Goal: Obtain resource: Download file/media

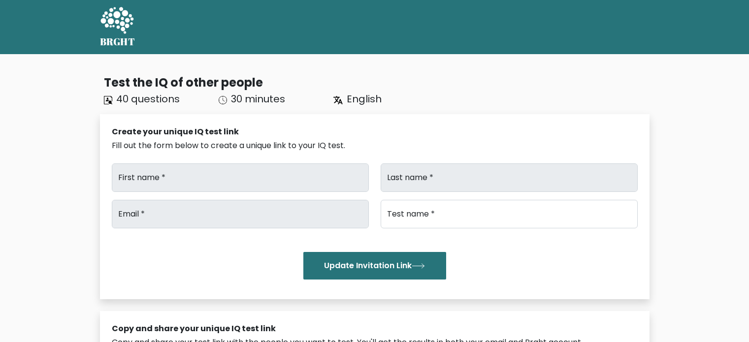
type input "[PERSON_NAME]"
type input "Akkara"
type input "lisa@elexes.com"
type input "Brght Intelligence Test"
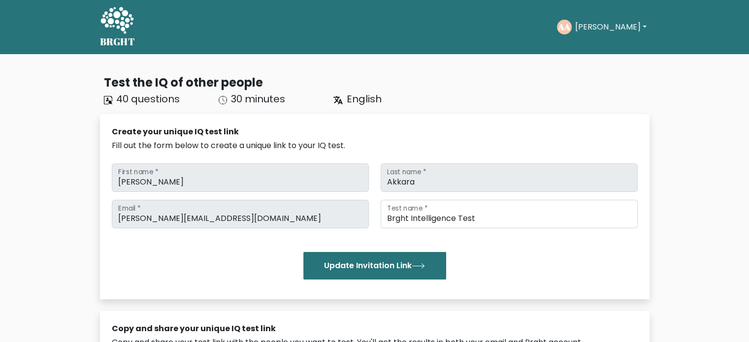
click at [601, 27] on button "[PERSON_NAME]" at bounding box center [610, 27] width 77 height 13
click at [601, 46] on link "Dashboard" at bounding box center [597, 48] width 78 height 16
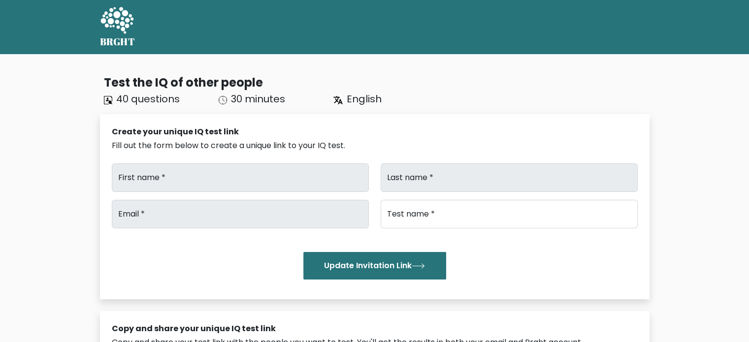
type input "[PERSON_NAME]"
type input "Akkara"
type input "lisa@elexes.com"
type input "Brght Intelligence Test"
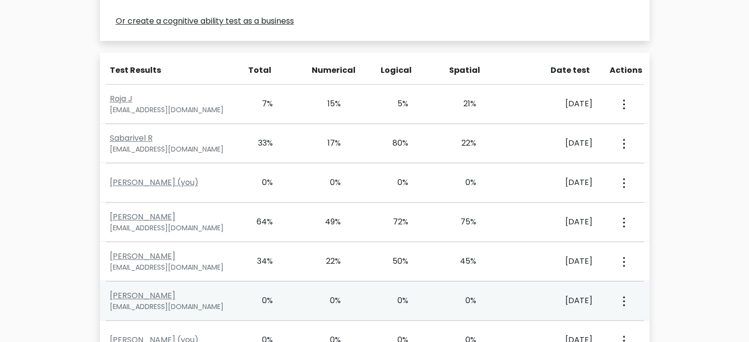
scroll to position [2400, 0]
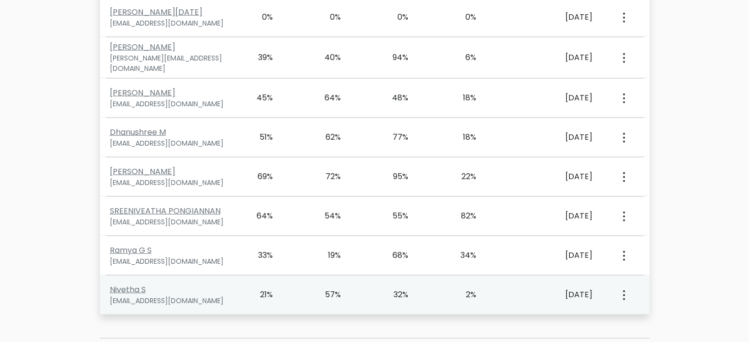
click at [625, 280] on button "button" at bounding box center [623, 295] width 8 height 31
click at [649, 316] on link "View Profile" at bounding box center [658, 324] width 78 height 16
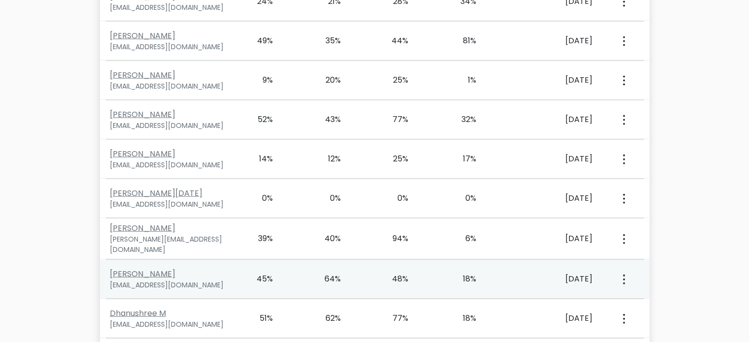
scroll to position [2203, 0]
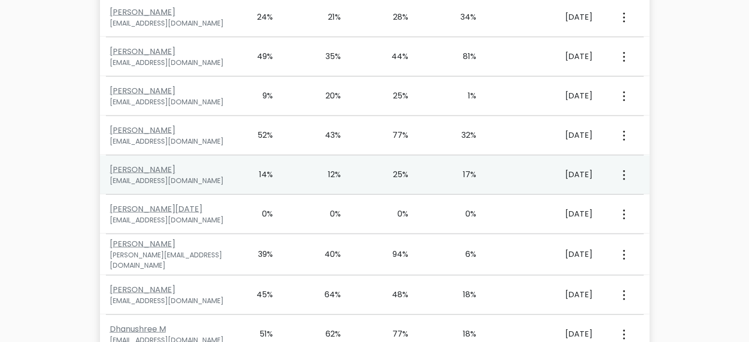
click at [621, 160] on button "button" at bounding box center [623, 175] width 8 height 31
click at [643, 196] on link "View Profile" at bounding box center [658, 204] width 78 height 16
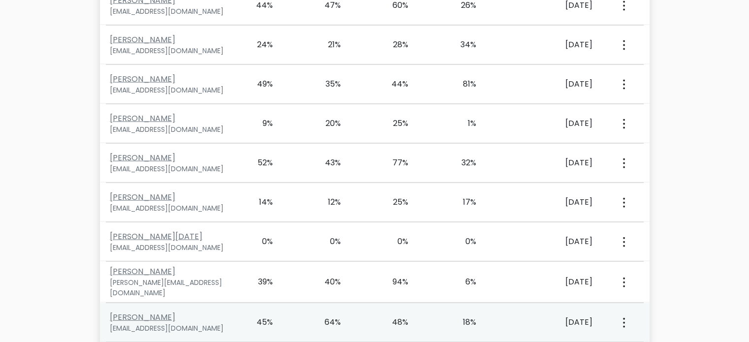
scroll to position [2153, 0]
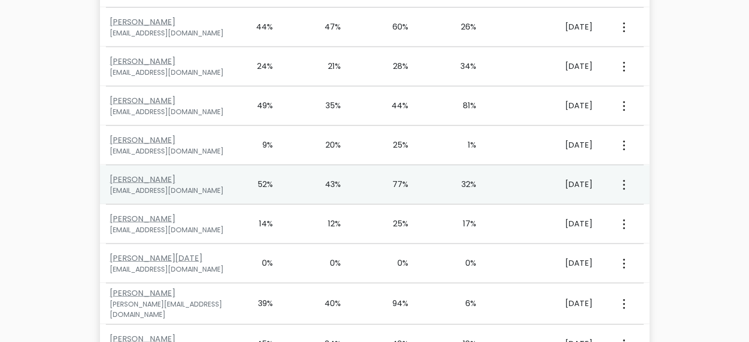
click at [623, 180] on icon "button" at bounding box center [624, 185] width 2 height 10
click at [652, 205] on link "View Profile" at bounding box center [658, 213] width 78 height 16
click at [621, 169] on button "button" at bounding box center [623, 184] width 8 height 31
click at [670, 205] on link "View Profile" at bounding box center [658, 213] width 78 height 16
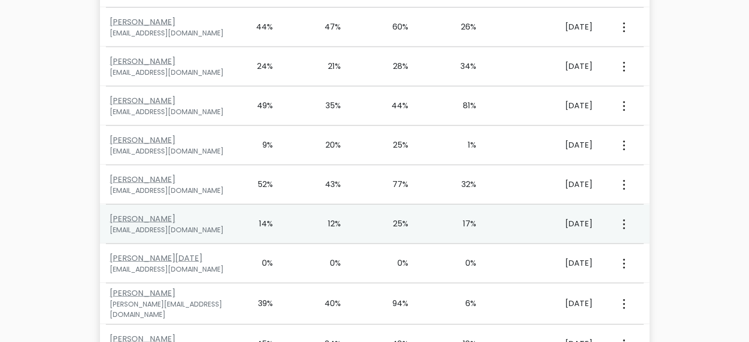
click at [621, 209] on button "button" at bounding box center [623, 224] width 8 height 31
click at [648, 245] on link "View Profile" at bounding box center [658, 253] width 78 height 16
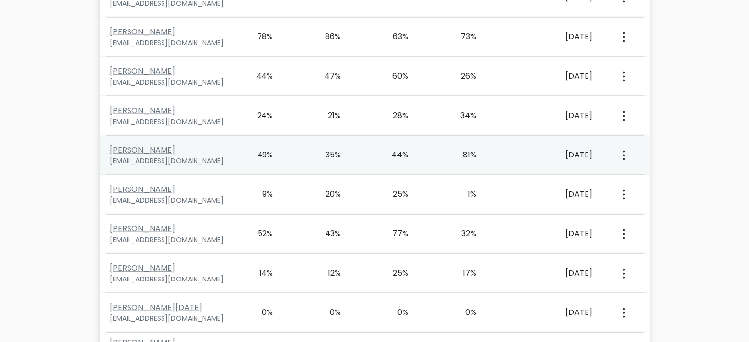
click at [626, 140] on button "button" at bounding box center [623, 155] width 8 height 31
click at [635, 176] on link "View Profile" at bounding box center [658, 184] width 78 height 16
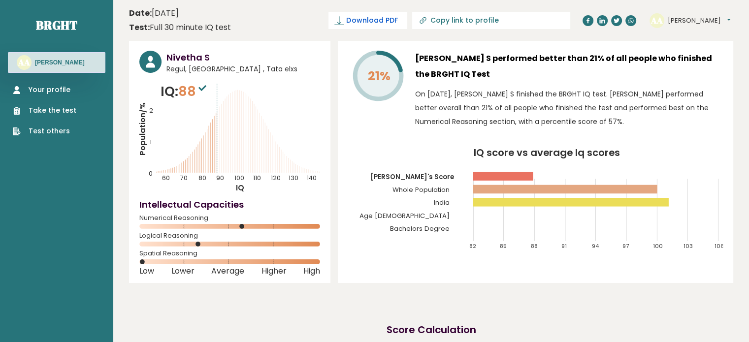
click at [398, 22] on span "Download PDF" at bounding box center [371, 20] width 51 height 10
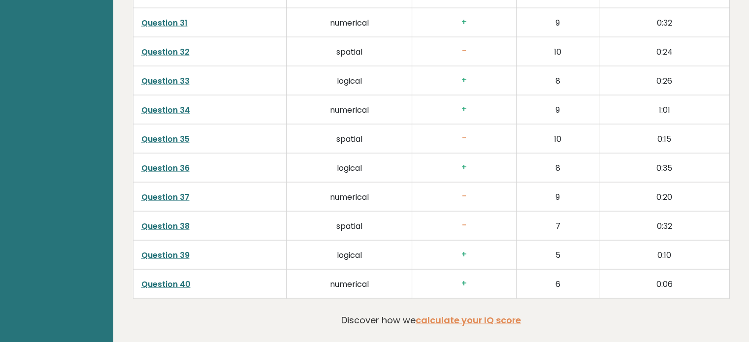
scroll to position [2071, 0]
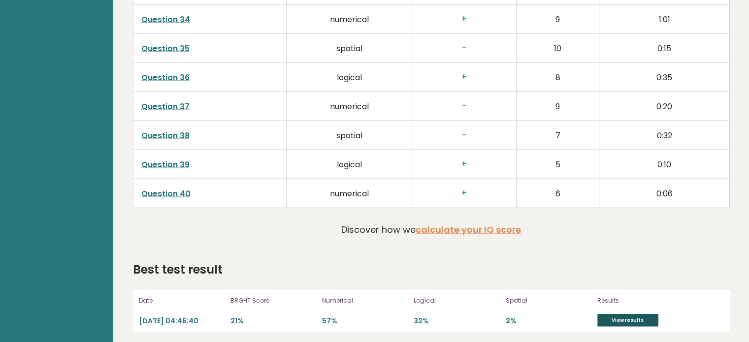
click at [628, 314] on link "View results" at bounding box center [628, 320] width 61 height 13
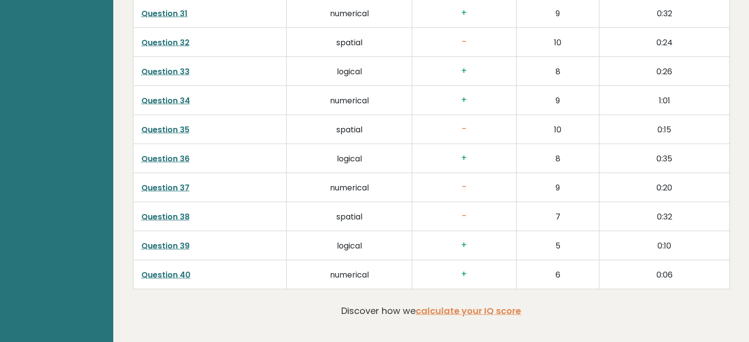
scroll to position [2412, 0]
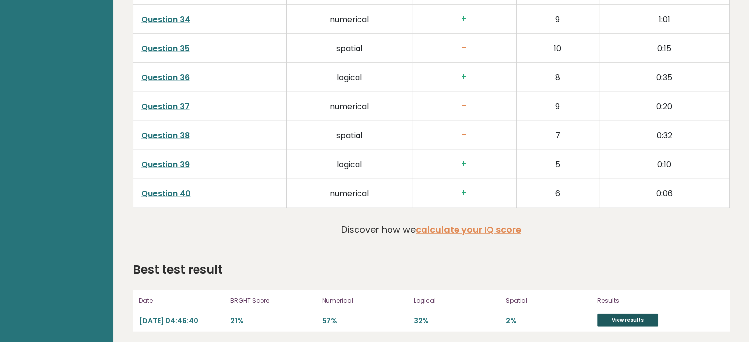
click at [628, 314] on link "View results" at bounding box center [628, 320] width 61 height 13
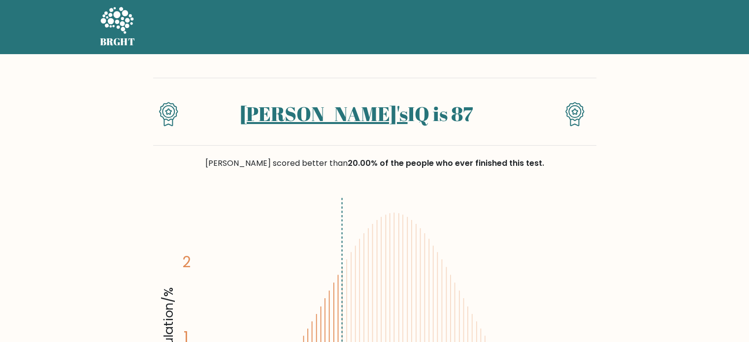
drag, startPoint x: 392, startPoint y: 116, endPoint x: 274, endPoint y: 116, distance: 118.2
click at [274, 116] on h1 "Nivetha's IQ is 87" at bounding box center [356, 114] width 321 height 24
copy h1 "Nivetha's IQ is 87"
drag, startPoint x: 685, startPoint y: 187, endPoint x: 664, endPoint y: 178, distance: 23.0
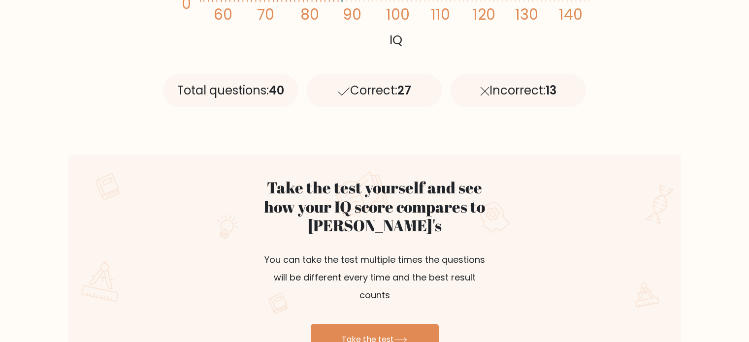
scroll to position [394, 0]
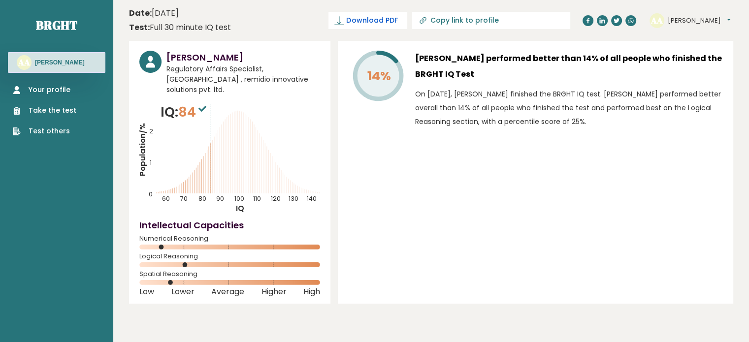
click at [396, 21] on span "Download PDF" at bounding box center [371, 20] width 51 height 10
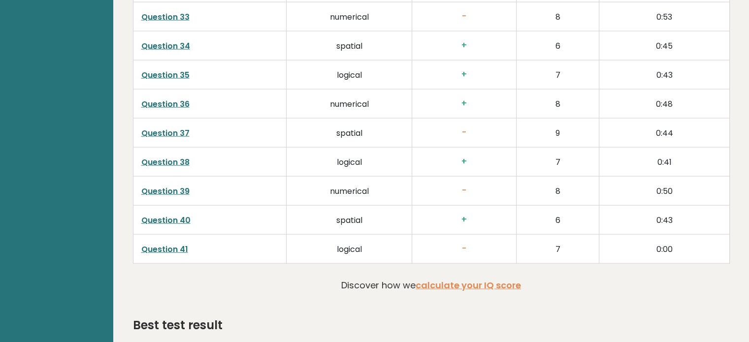
scroll to position [2016, 0]
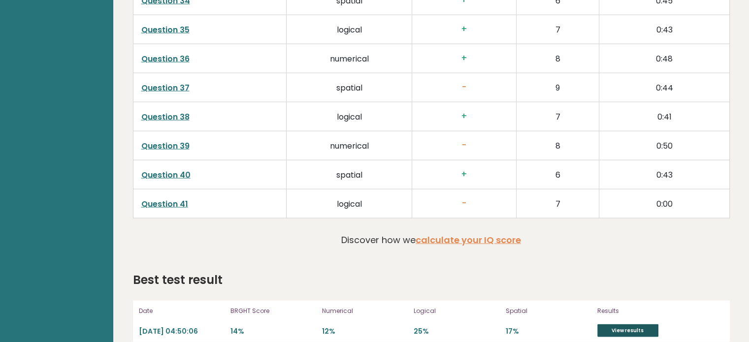
click at [623, 325] on link "View results" at bounding box center [628, 331] width 61 height 13
click at [628, 325] on link "View results" at bounding box center [628, 331] width 61 height 13
click at [612, 325] on link "View results" at bounding box center [628, 331] width 61 height 13
click at [644, 325] on link "View results" at bounding box center [628, 331] width 61 height 13
click at [619, 325] on link "View results" at bounding box center [628, 331] width 61 height 13
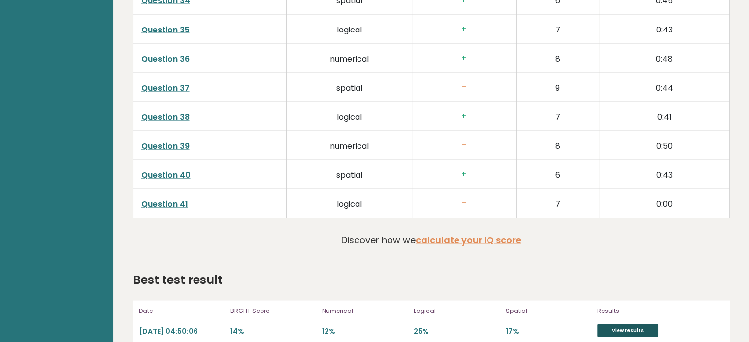
click at [633, 325] on link "View results" at bounding box center [628, 331] width 61 height 13
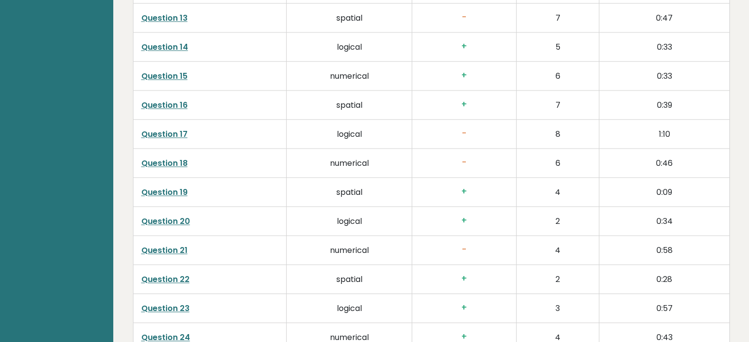
scroll to position [1277, 0]
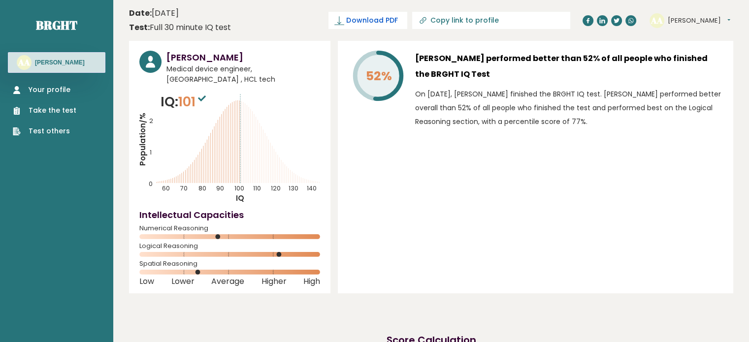
click at [398, 25] on span "Download PDF" at bounding box center [371, 20] width 51 height 10
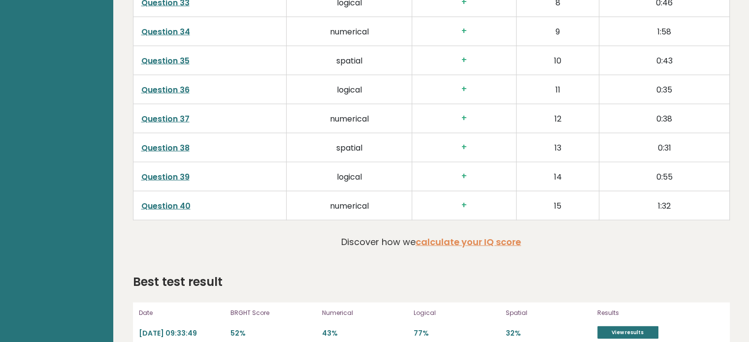
scroll to position [1977, 0]
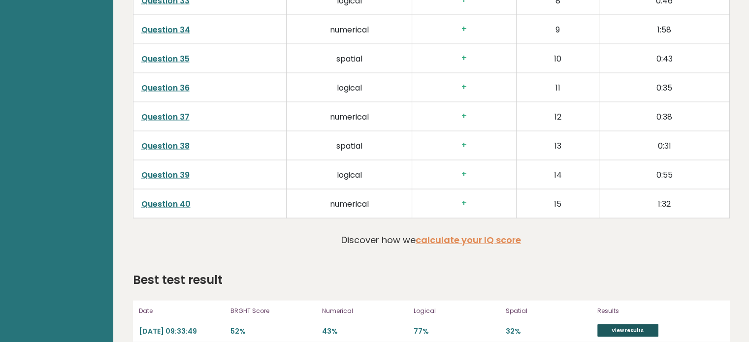
click at [632, 325] on link "View results" at bounding box center [628, 331] width 61 height 13
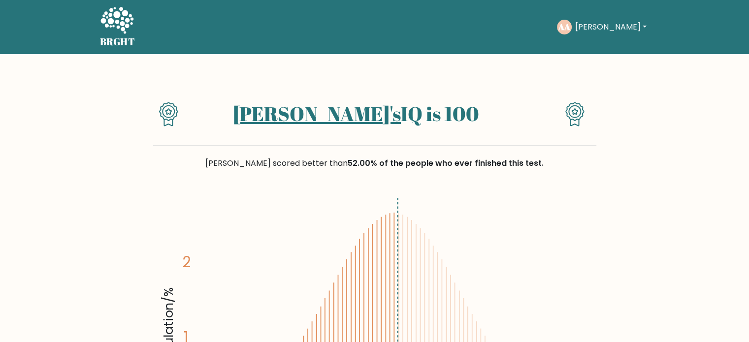
drag, startPoint x: 464, startPoint y: 113, endPoint x: 255, endPoint y: 121, distance: 209.0
click at [255, 121] on h1 "Venkatesh's IQ is 100" at bounding box center [356, 114] width 321 height 24
copy h1 "Venkatesh's IQ is 100"
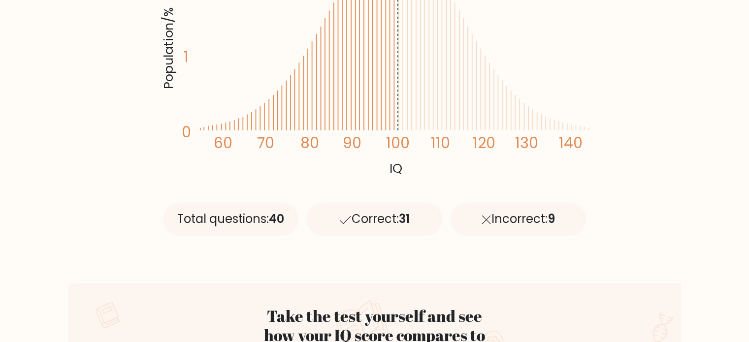
scroll to position [296, 0]
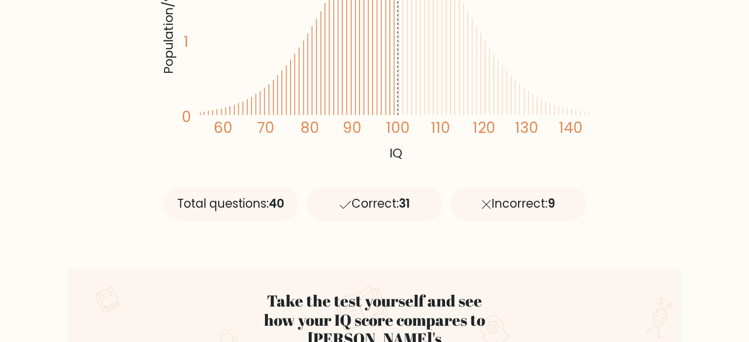
drag, startPoint x: 40, startPoint y: 192, endPoint x: 20, endPoint y: 141, distance: 54.8
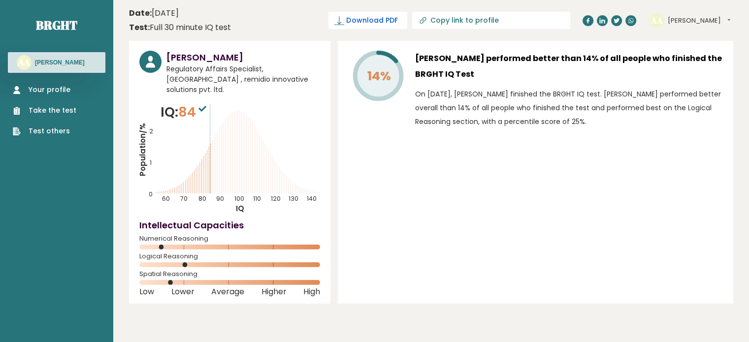
click at [398, 20] on span "Download PDF" at bounding box center [371, 20] width 51 height 10
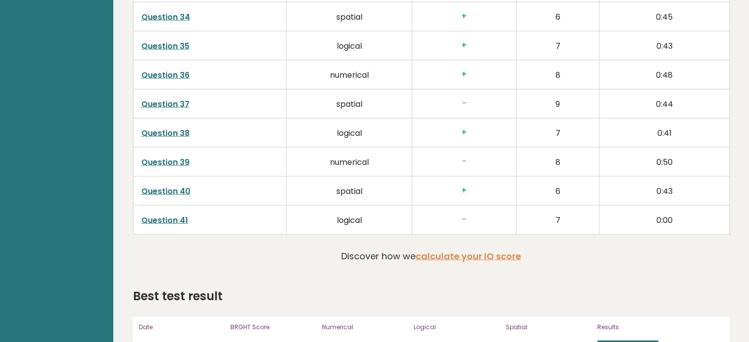
scroll to position [2016, 0]
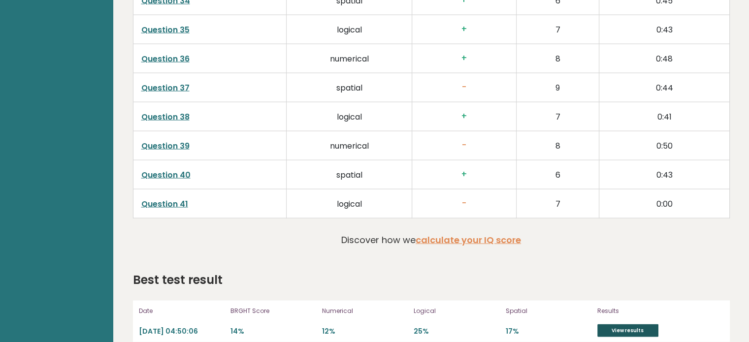
click at [633, 325] on link "View results" at bounding box center [628, 331] width 61 height 13
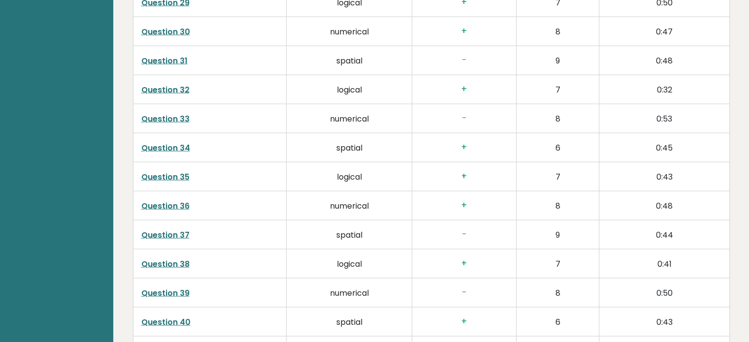
scroll to position [1868, 0]
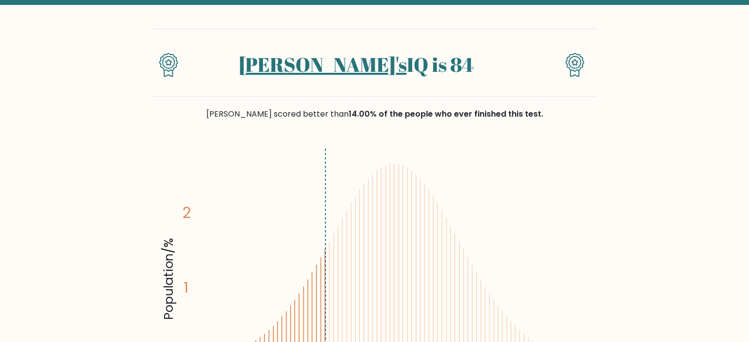
drag, startPoint x: 450, startPoint y: 58, endPoint x: 260, endPoint y: 70, distance: 191.1
click at [256, 70] on h1 "[PERSON_NAME]'s IQ is 84" at bounding box center [356, 65] width 321 height 24
copy h1 "[PERSON_NAME]'s IQ is 84"
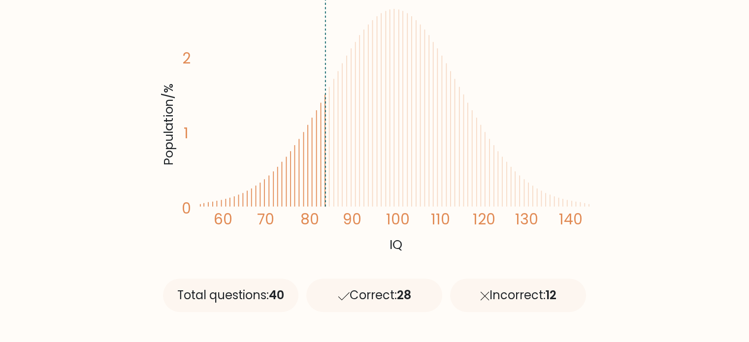
scroll to position [296, 0]
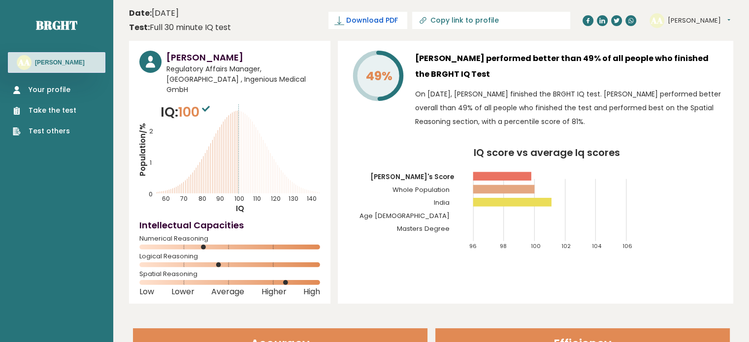
click at [398, 22] on span "Download PDF" at bounding box center [371, 20] width 51 height 10
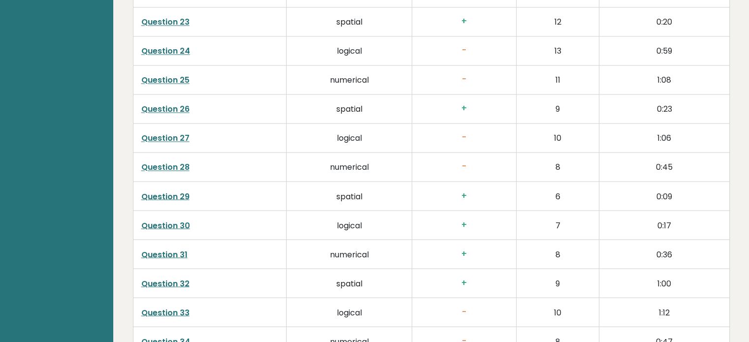
scroll to position [1987, 0]
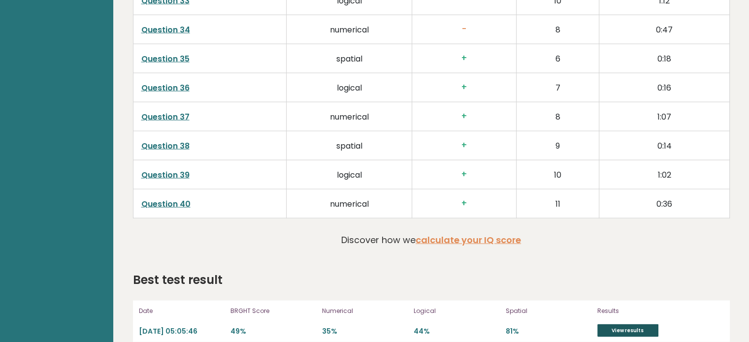
click at [629, 325] on link "View results" at bounding box center [628, 331] width 61 height 13
click at [644, 325] on link "View results" at bounding box center [628, 331] width 61 height 13
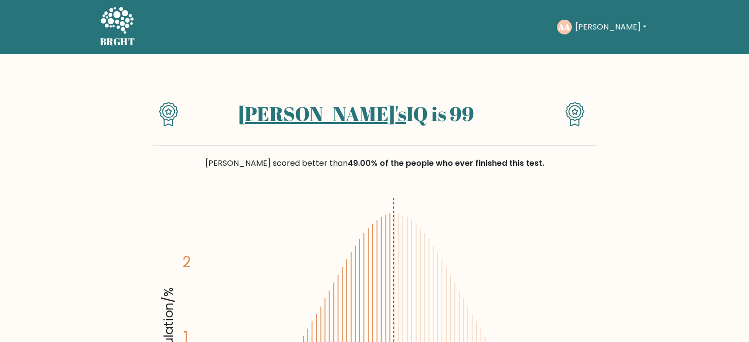
drag, startPoint x: 450, startPoint y: 112, endPoint x: 224, endPoint y: 122, distance: 226.8
click at [224, 122] on h1 "[PERSON_NAME]'s IQ is 99" at bounding box center [356, 114] width 321 height 24
copy h1 "[PERSON_NAME]'s IQ is 99"
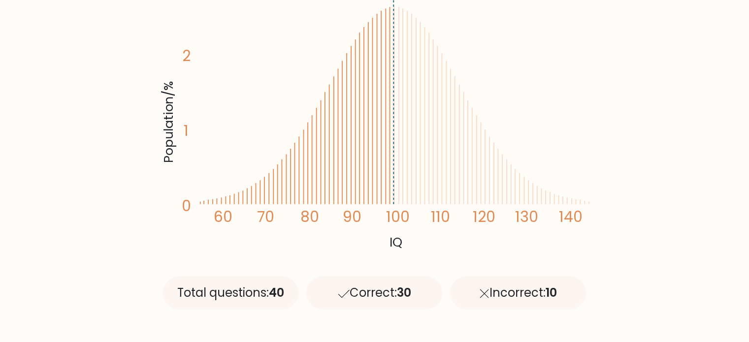
scroll to position [246, 0]
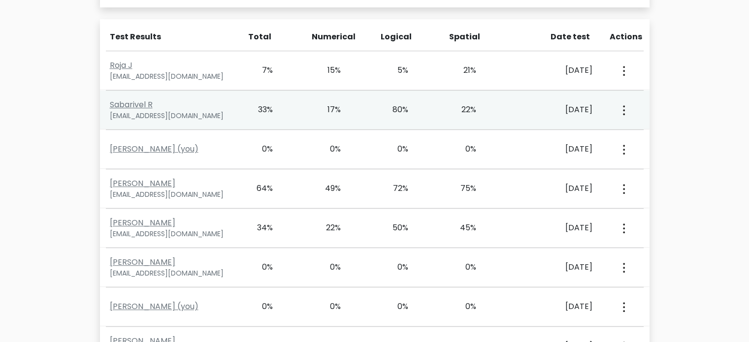
type input "[PERSON_NAME]"
type input "Akkara"
type input "lisa@elexes.com"
type input "Brght Intelligence Test"
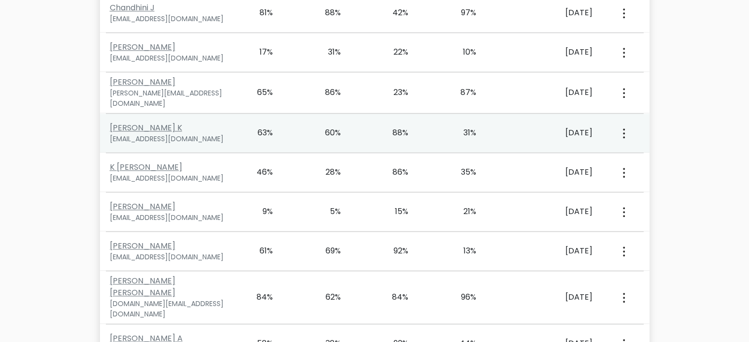
scroll to position [970, 0]
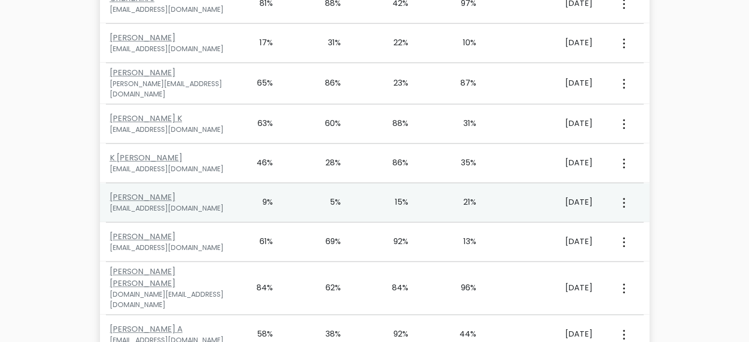
click at [623, 198] on icon "button" at bounding box center [624, 203] width 2 height 10
click at [646, 223] on link "View Profile" at bounding box center [658, 231] width 78 height 16
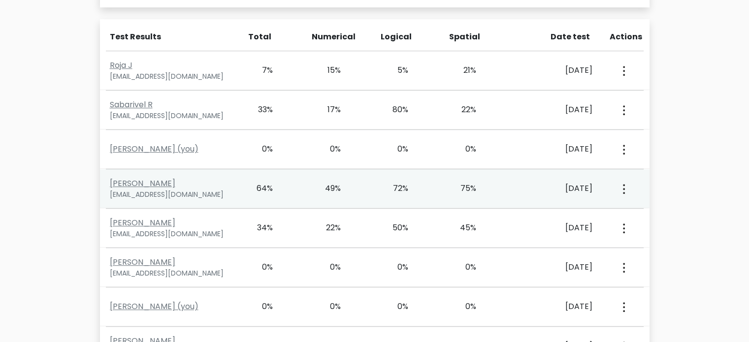
scroll to position [378, 0]
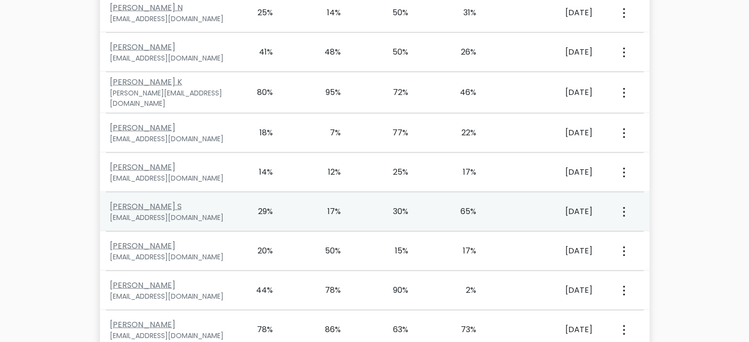
click at [621, 197] on button "button" at bounding box center [623, 212] width 8 height 31
click at [648, 233] on link "View Profile" at bounding box center [658, 241] width 78 height 16
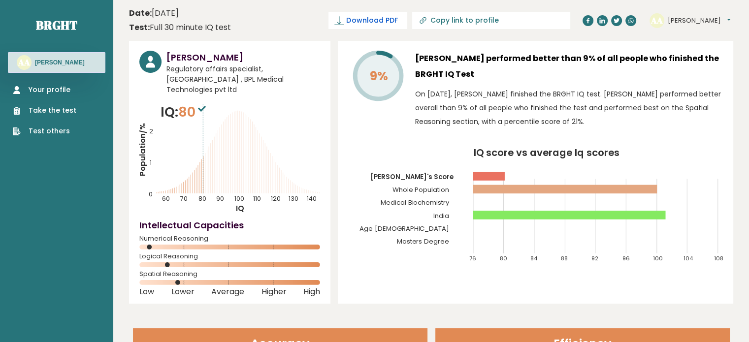
click at [398, 22] on span "Download PDF" at bounding box center [371, 20] width 51 height 10
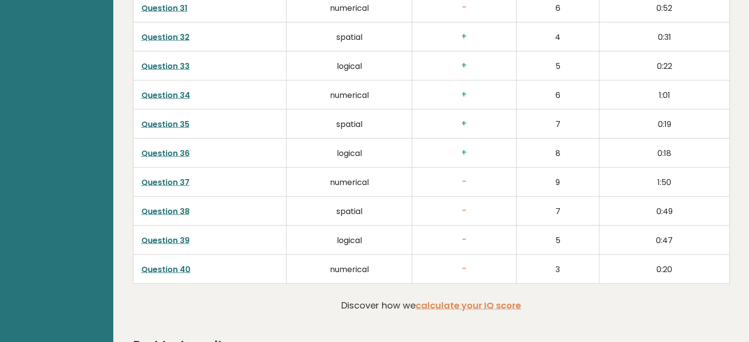
scroll to position [1987, 0]
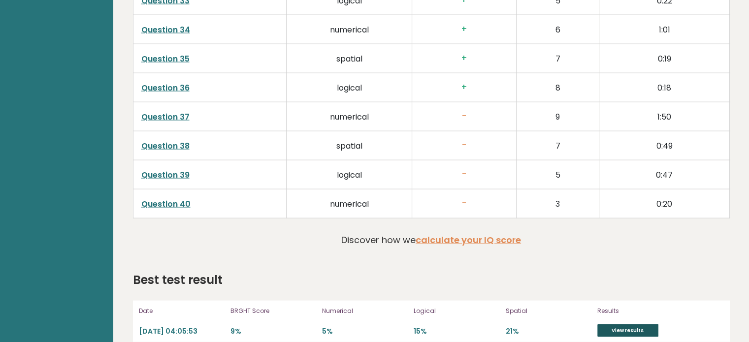
click at [624, 325] on link "View results" at bounding box center [628, 331] width 61 height 13
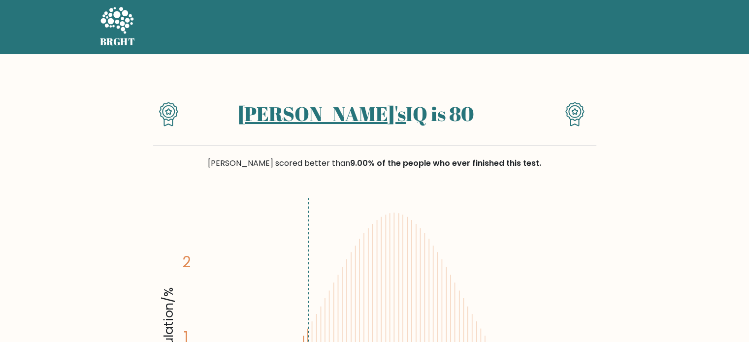
drag, startPoint x: 441, startPoint y: 110, endPoint x: 377, endPoint y: 117, distance: 64.4
click at [268, 113] on h1 "[PERSON_NAME]'s IQ is 80" at bounding box center [356, 114] width 321 height 24
copy h1 "[PERSON_NAME]'s IQ is 80"
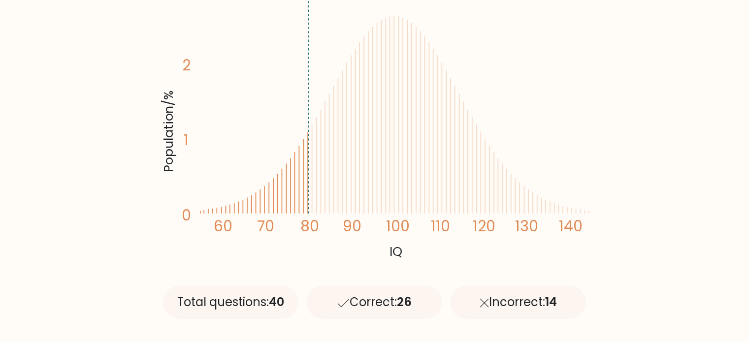
scroll to position [246, 0]
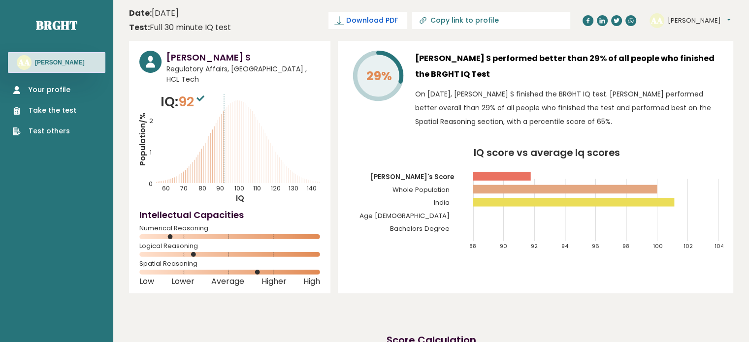
click at [398, 21] on span "Download PDF" at bounding box center [371, 20] width 51 height 10
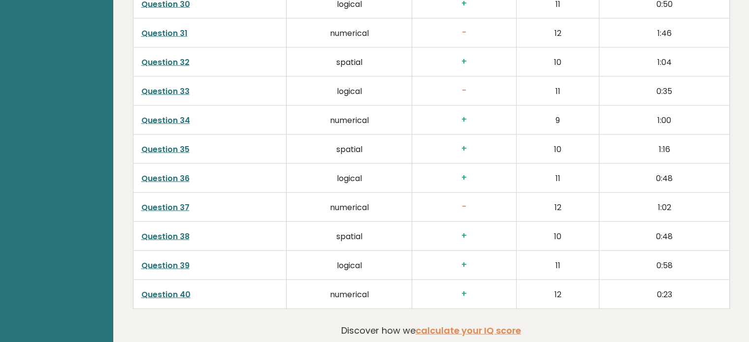
scroll to position [2071, 0]
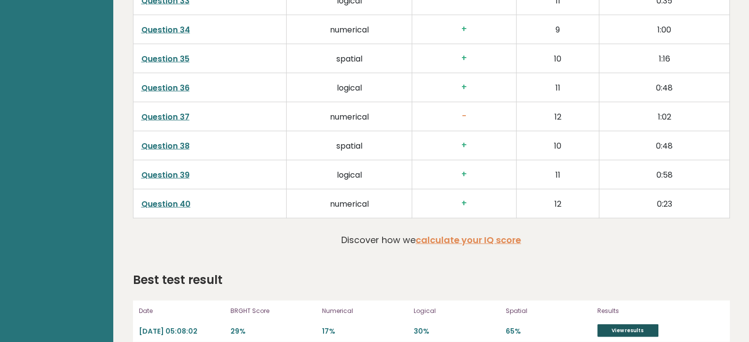
click at [631, 325] on link "View results" at bounding box center [628, 331] width 61 height 13
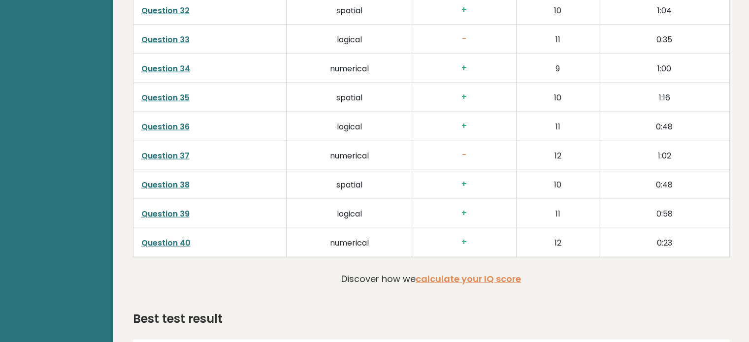
scroll to position [2412, 0]
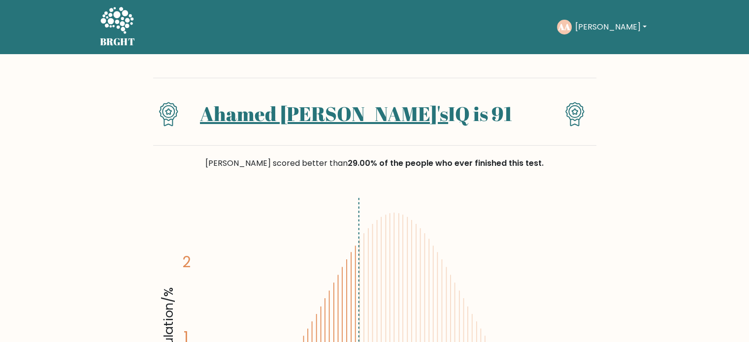
drag, startPoint x: 487, startPoint y: 111, endPoint x: 237, endPoint y: 115, distance: 249.8
click at [227, 114] on h1 "Ahamed [PERSON_NAME]'s IQ is 91" at bounding box center [356, 114] width 321 height 24
copy h1 "Ahamed [PERSON_NAME]'s IQ is 91"
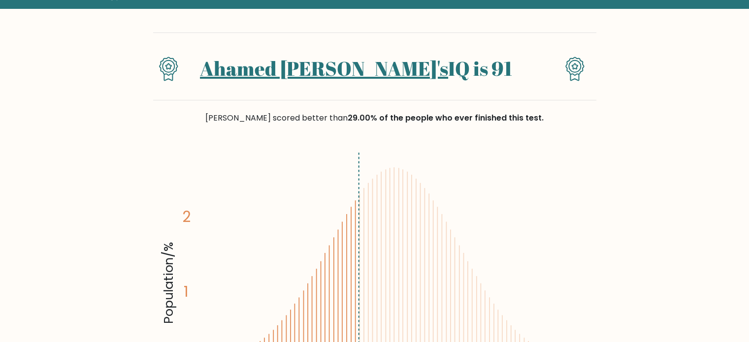
scroll to position [246, 0]
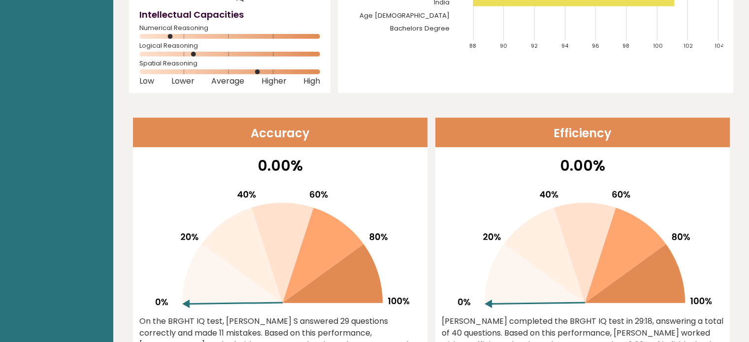
scroll to position [155, 0]
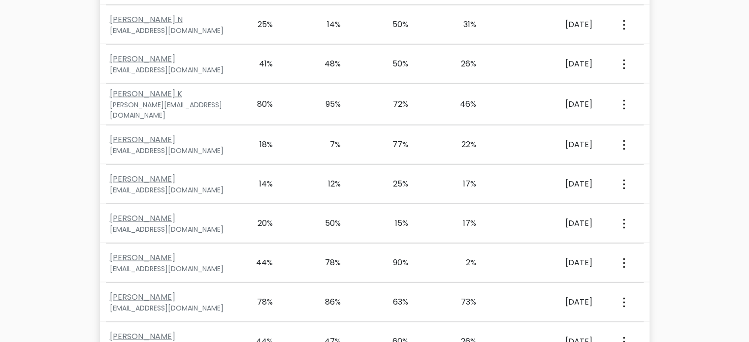
scroll to position [1929, 0]
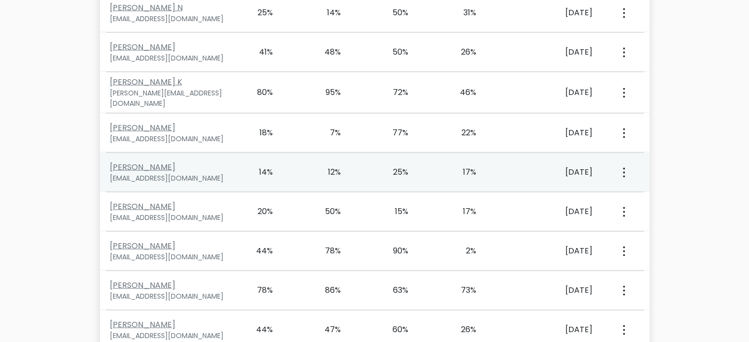
click at [623, 168] on icon "button" at bounding box center [624, 173] width 2 height 10
click at [635, 193] on link "View Profile" at bounding box center [658, 201] width 78 height 16
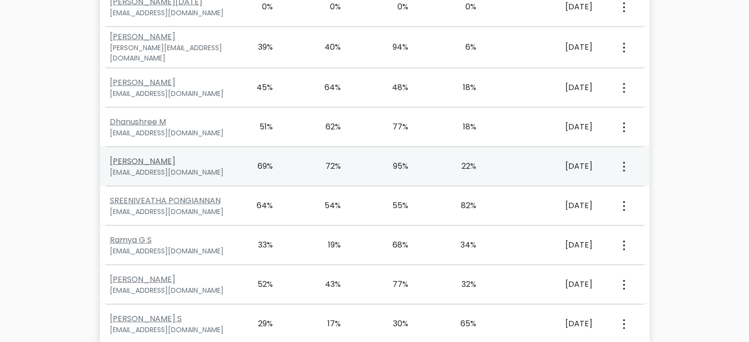
scroll to position [2373, 0]
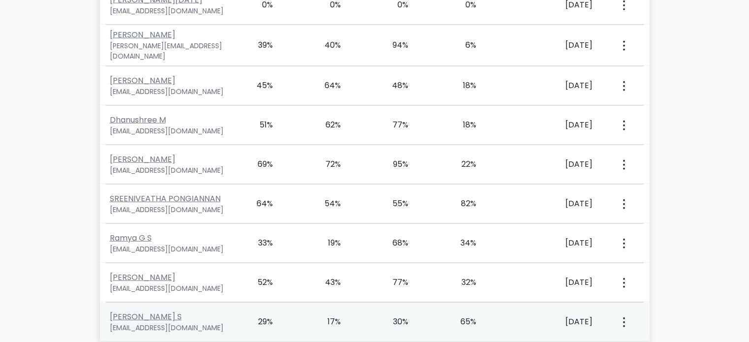
click at [622, 307] on button "button" at bounding box center [623, 322] width 8 height 31
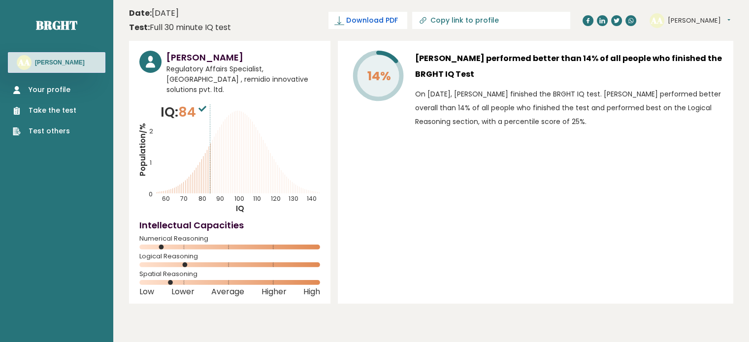
click at [398, 21] on span "Download PDF" at bounding box center [371, 20] width 51 height 10
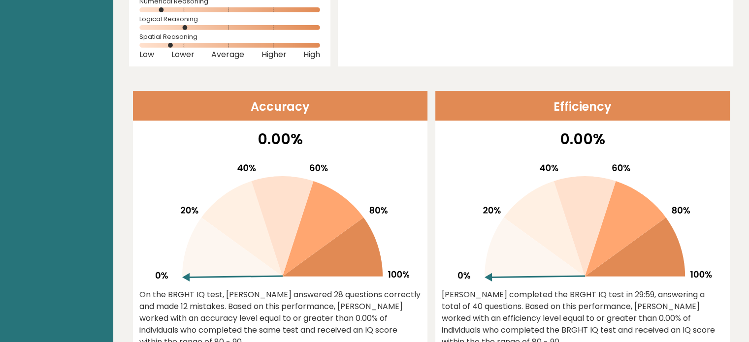
scroll to position [99, 0]
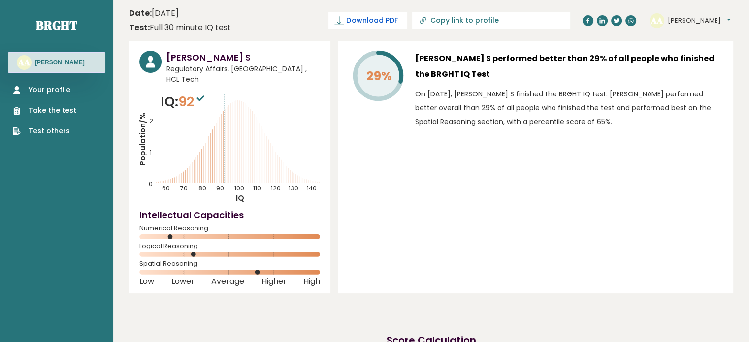
click at [398, 19] on span "Download PDF" at bounding box center [371, 20] width 51 height 10
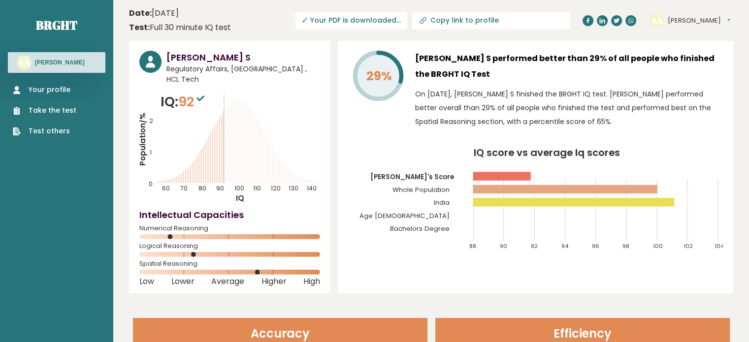
click at [62, 92] on link "Your profile" at bounding box center [45, 90] width 64 height 10
click at [670, 20] on button "[PERSON_NAME]" at bounding box center [699, 21] width 63 height 10
click at [689, 37] on link "Dashboard" at bounding box center [694, 36] width 50 height 13
click at [672, 16] on button "[PERSON_NAME]" at bounding box center [699, 21] width 63 height 10
click at [683, 36] on link "Dashboard" at bounding box center [694, 36] width 50 height 13
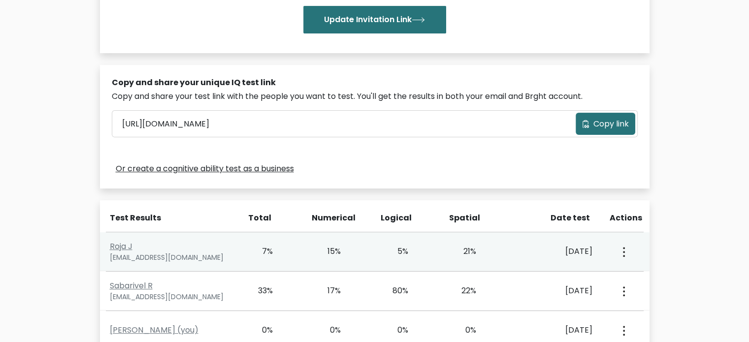
type input "[PERSON_NAME]"
type input "Akkara"
type input "[PERSON_NAME][EMAIL_ADDRESS][DOMAIN_NAME]"
type input "Brght Intelligence Test"
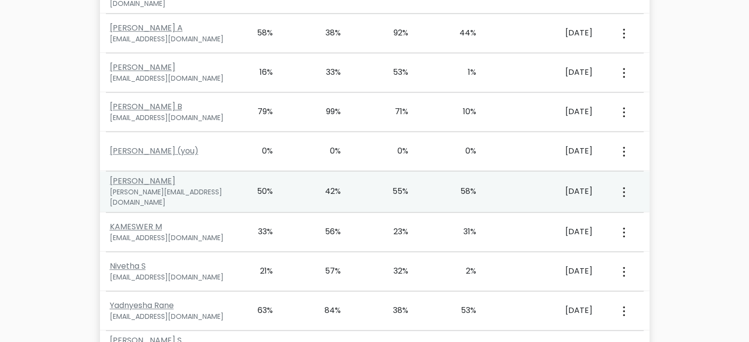
scroll to position [1281, 0]
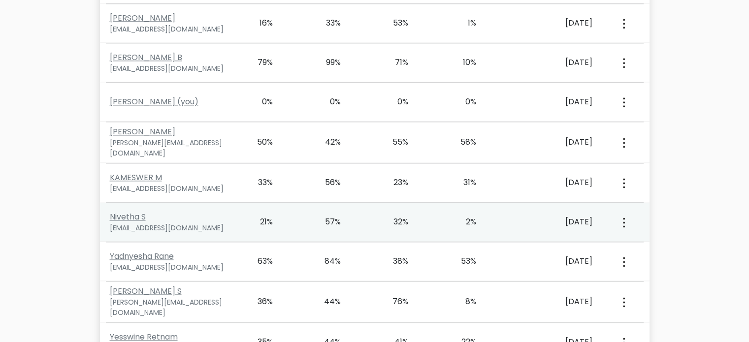
click at [629, 207] on div "View Profile" at bounding box center [623, 222] width 34 height 31
click at [624, 222] on circle "button" at bounding box center [624, 223] width 2 height 2
click at [648, 243] on link "View Profile" at bounding box center [658, 251] width 78 height 16
click at [623, 218] on icon "button" at bounding box center [624, 223] width 2 height 10
click at [637, 243] on link "View Profile" at bounding box center [658, 251] width 78 height 16
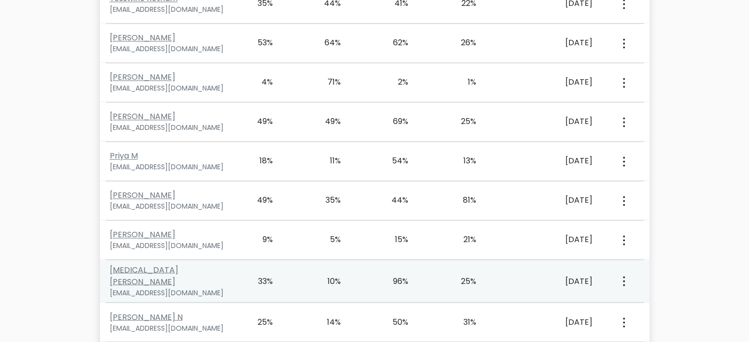
scroll to position [1626, 0]
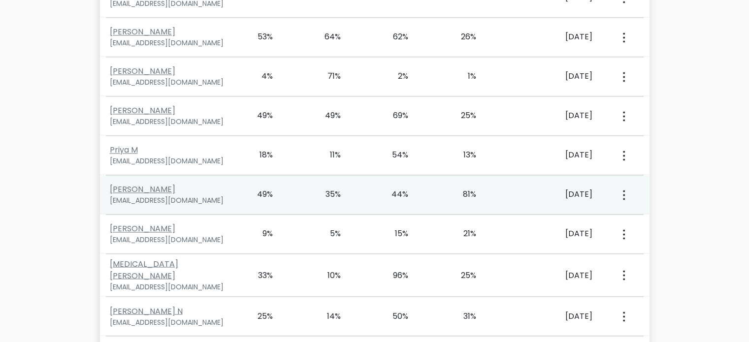
click at [625, 194] on circle "button" at bounding box center [624, 195] width 2 height 2
click at [645, 215] on link "View Profile" at bounding box center [658, 223] width 78 height 16
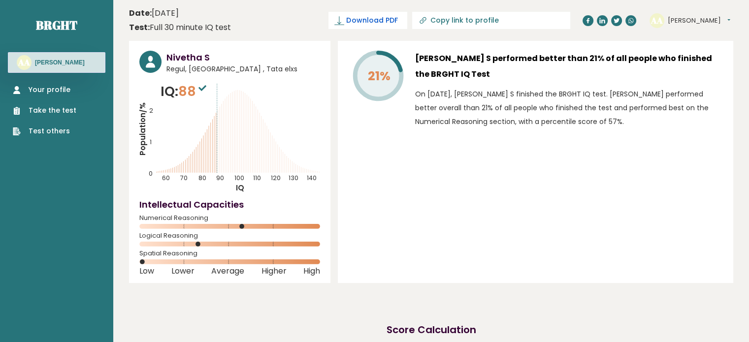
click at [407, 26] on link "Download PDF" at bounding box center [368, 20] width 79 height 17
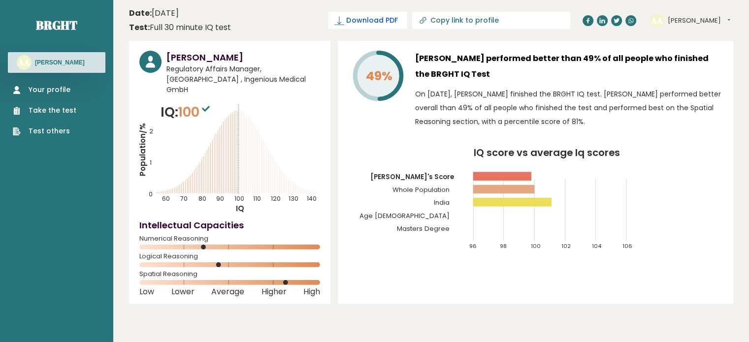
click at [398, 17] on span "Download PDF" at bounding box center [371, 20] width 51 height 10
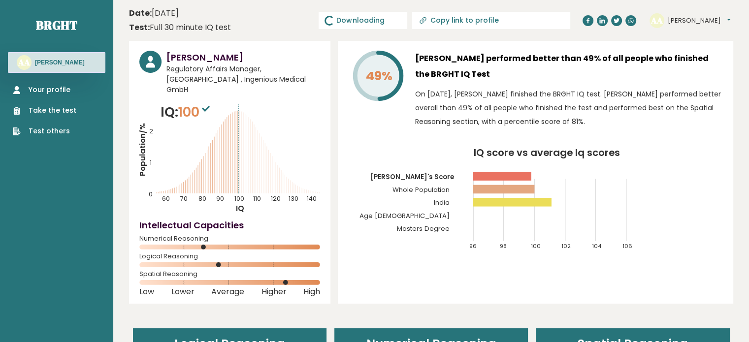
click at [652, 216] on icon "IQ score vs average Iq scores 96 98 100 102 104 106 Priyanshi's Score Whole Pop…" at bounding box center [535, 203] width 375 height 111
click at [402, 23] on span "Downloading... Downloading" at bounding box center [363, 20] width 89 height 17
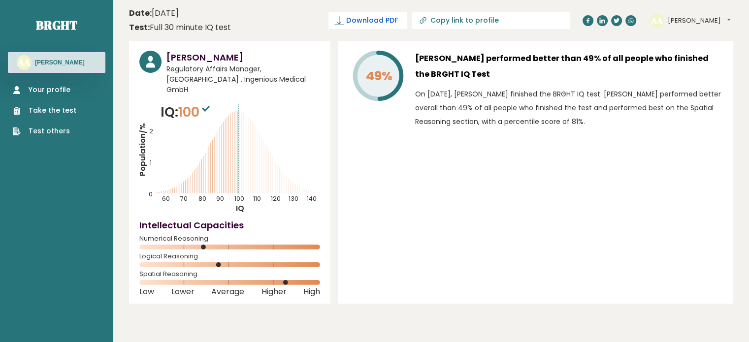
click at [398, 24] on span "Download PDF" at bounding box center [371, 20] width 51 height 10
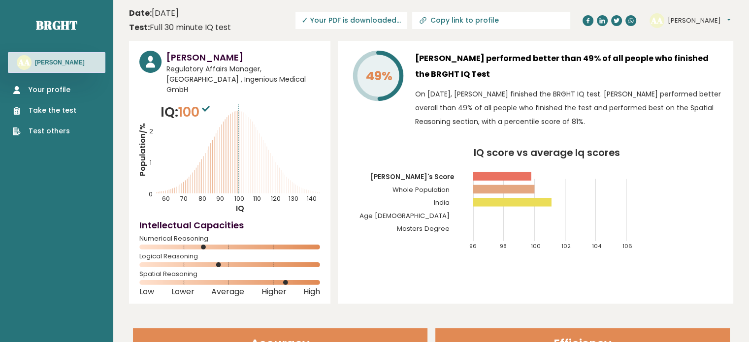
click at [682, 127] on p "On [DATE], [PERSON_NAME] finished the BRGHT IQ test. [PERSON_NAME] performed be…" at bounding box center [569, 107] width 308 height 41
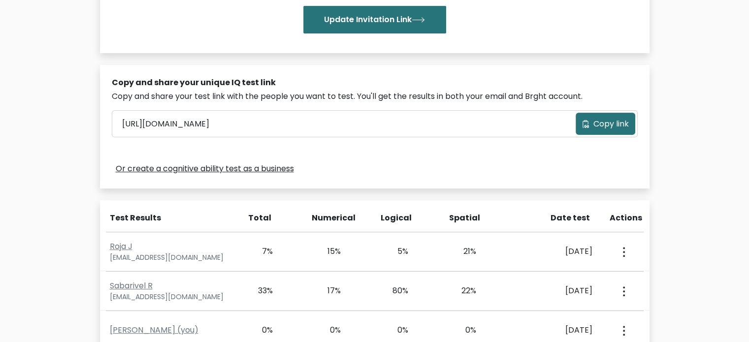
type input "[PERSON_NAME]"
type input "Akkara"
type input "[PERSON_NAME][EMAIL_ADDRESS][DOMAIN_NAME]"
type input "Brght Intelligence Test"
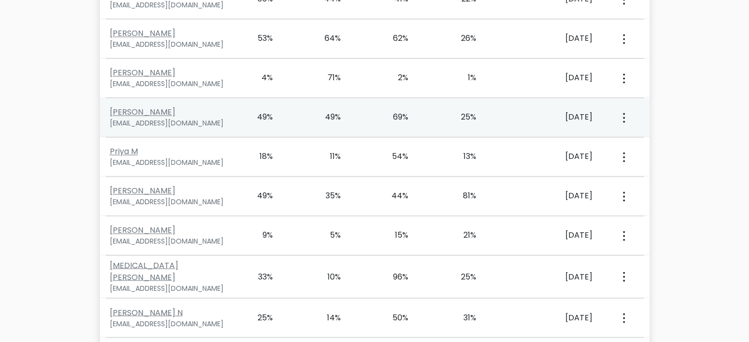
scroll to position [1626, 0]
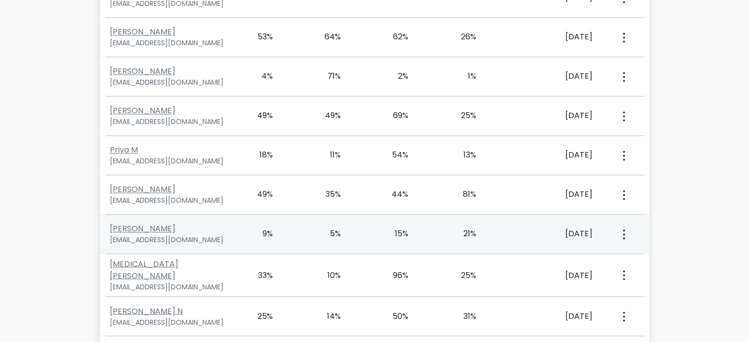
click at [625, 219] on button "button" at bounding box center [623, 234] width 8 height 31
click at [650, 255] on link "View Profile" at bounding box center [658, 263] width 78 height 16
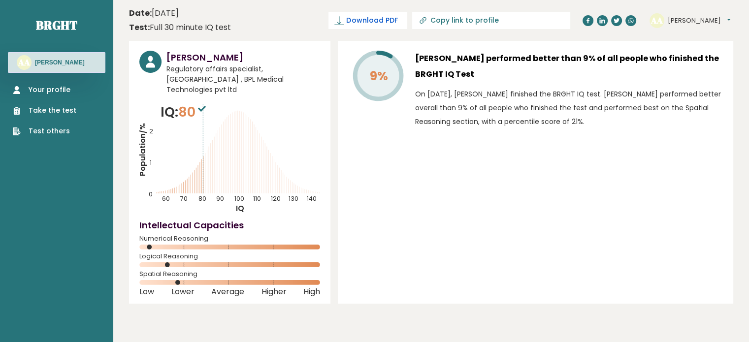
click at [407, 28] on link "Download PDF" at bounding box center [368, 20] width 79 height 17
